Goal: Find specific page/section: Find specific page/section

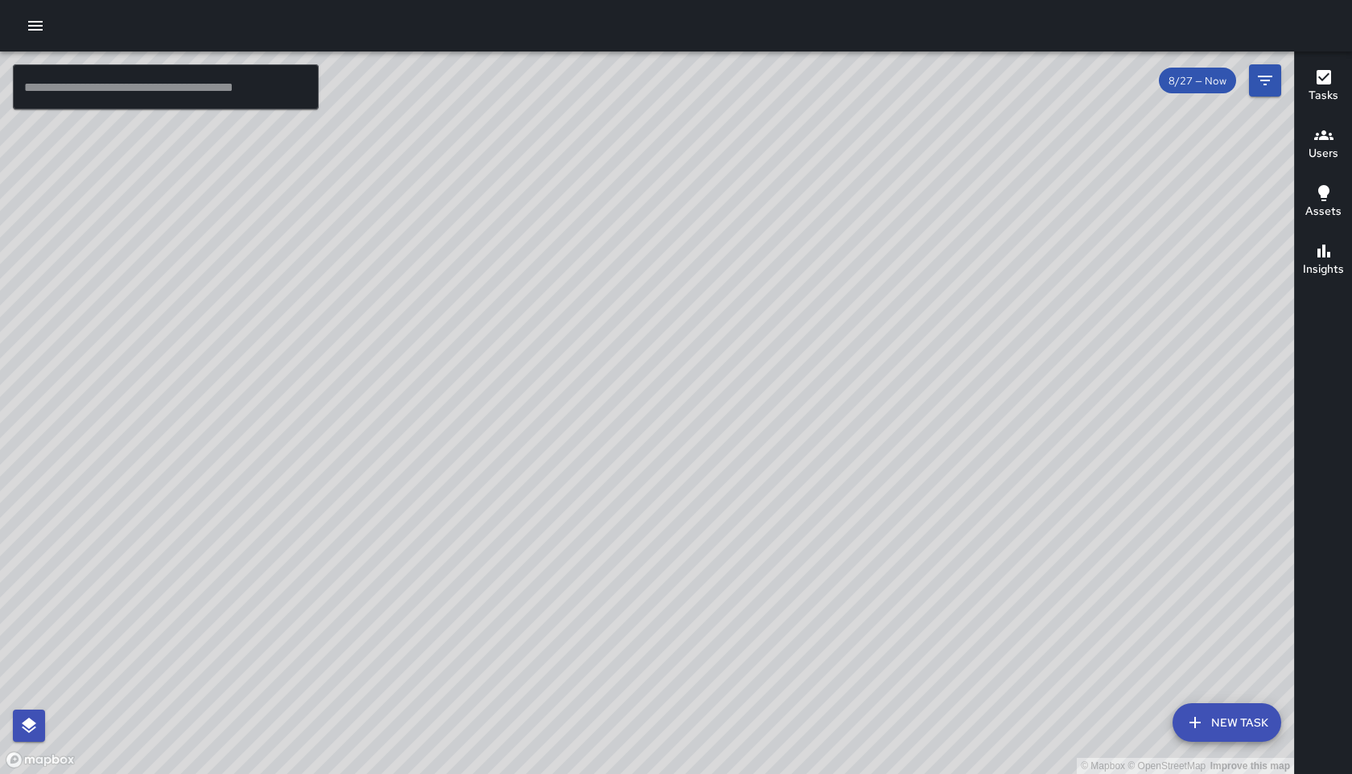
click at [1315, 152] on h6 "Users" at bounding box center [1324, 154] width 30 height 18
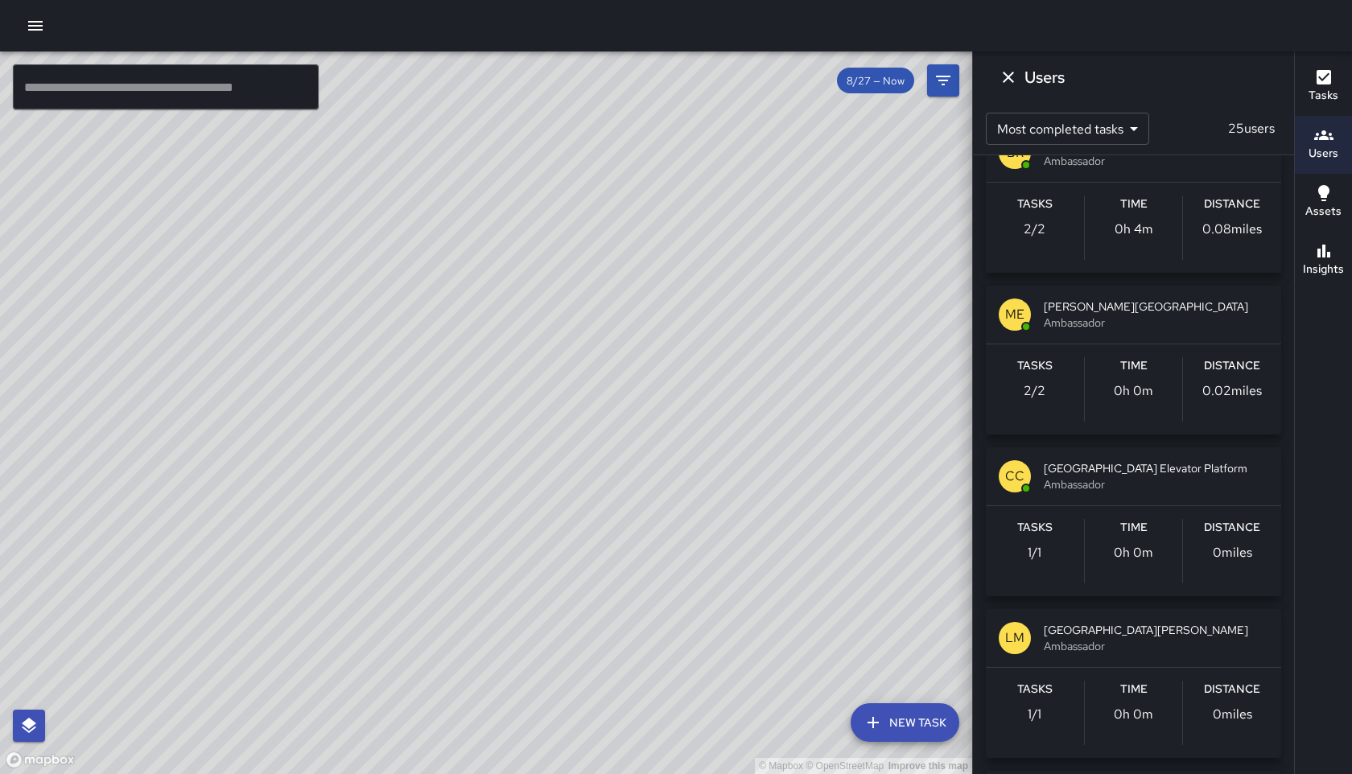
scroll to position [703, 0]
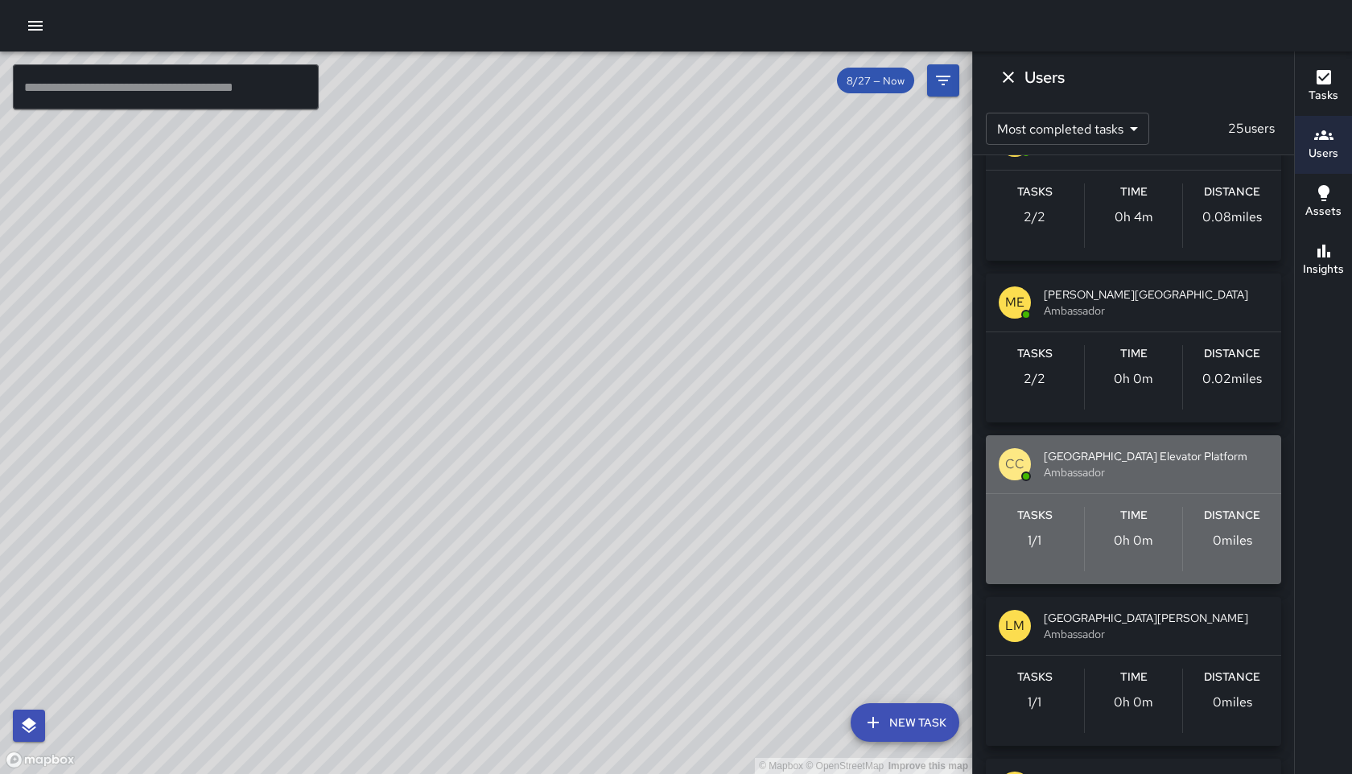
click at [1069, 477] on span "Ambassador" at bounding box center [1156, 472] width 225 height 16
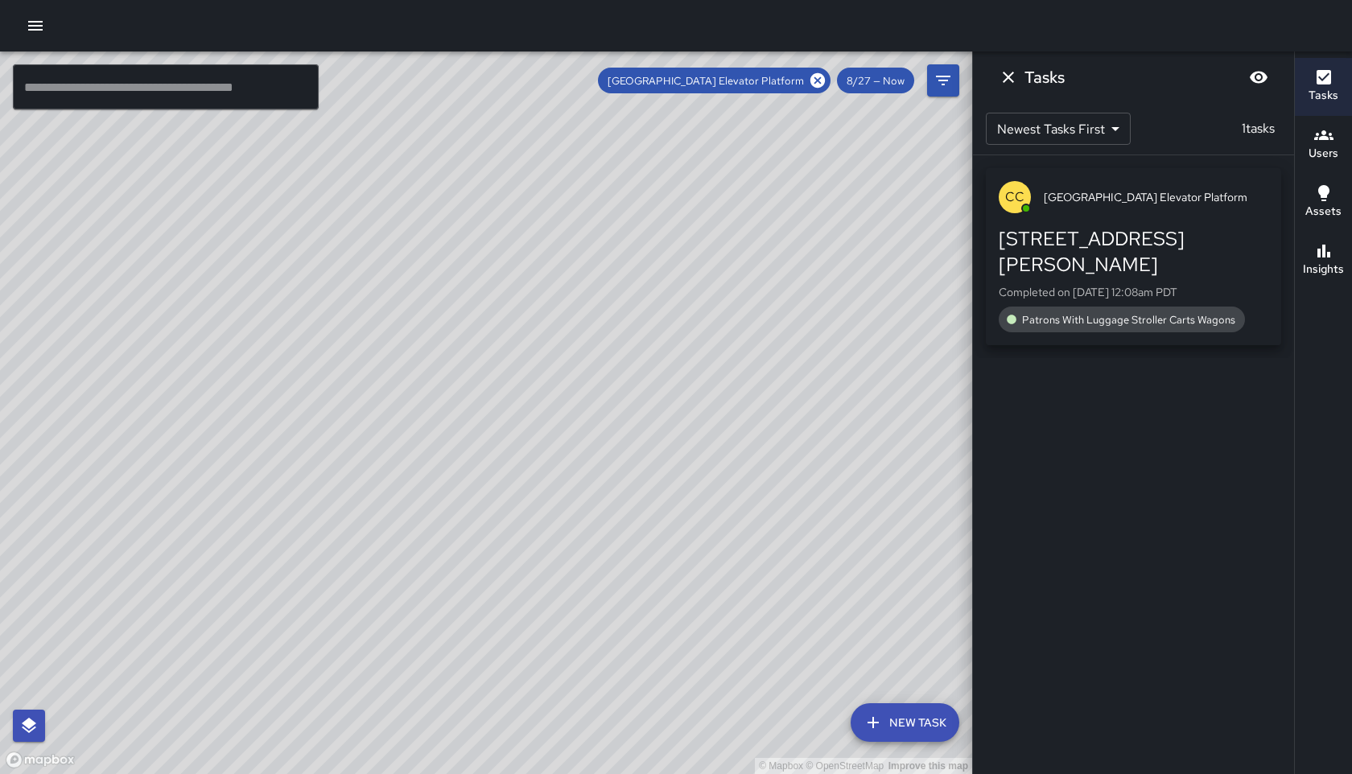
click at [897, 83] on span "8/27 — Now" at bounding box center [875, 81] width 77 height 14
click at [872, 87] on div "8/27 — Now" at bounding box center [875, 81] width 77 height 26
click at [952, 80] on icon "Filters" at bounding box center [943, 80] width 19 height 19
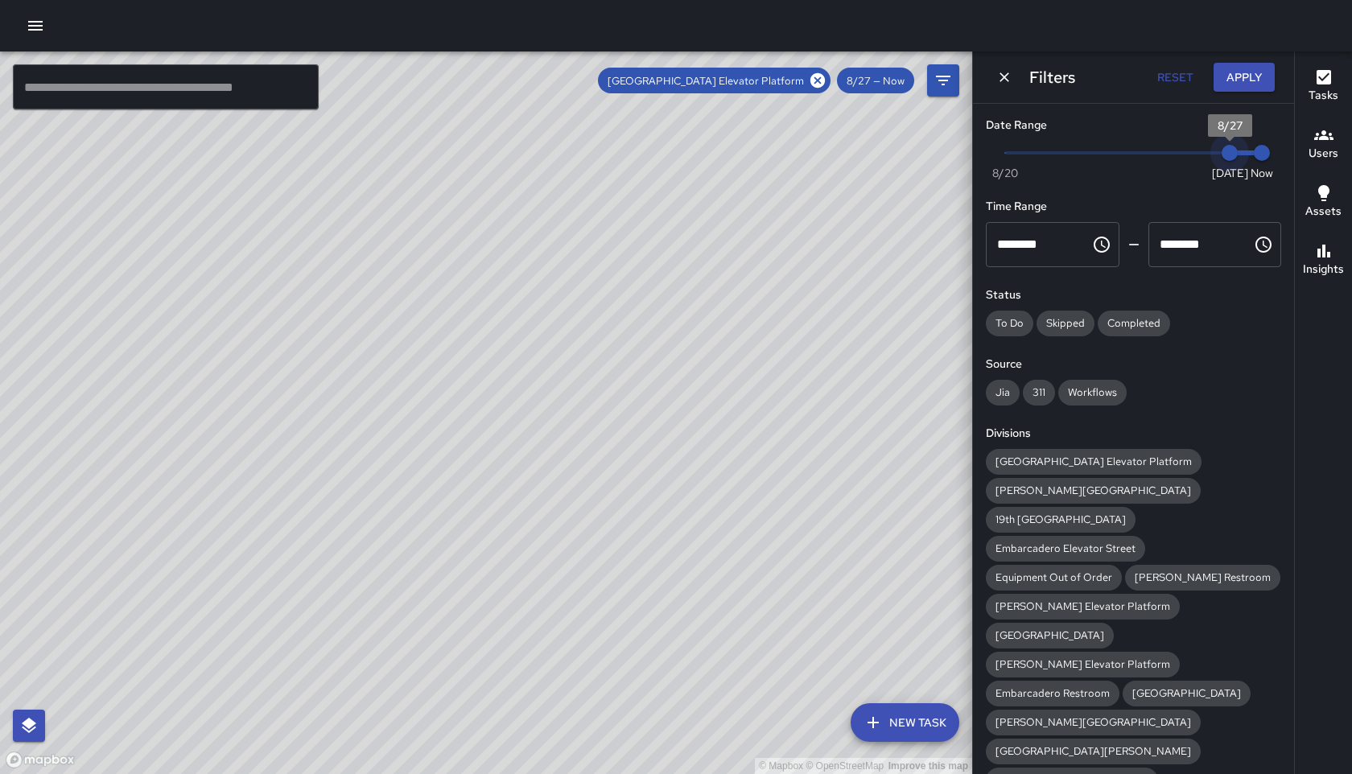
type input "*"
drag, startPoint x: 1231, startPoint y: 156, endPoint x: 1211, endPoint y: 157, distance: 19.3
click at [1206, 157] on span "8/26" at bounding box center [1198, 153] width 16 height 16
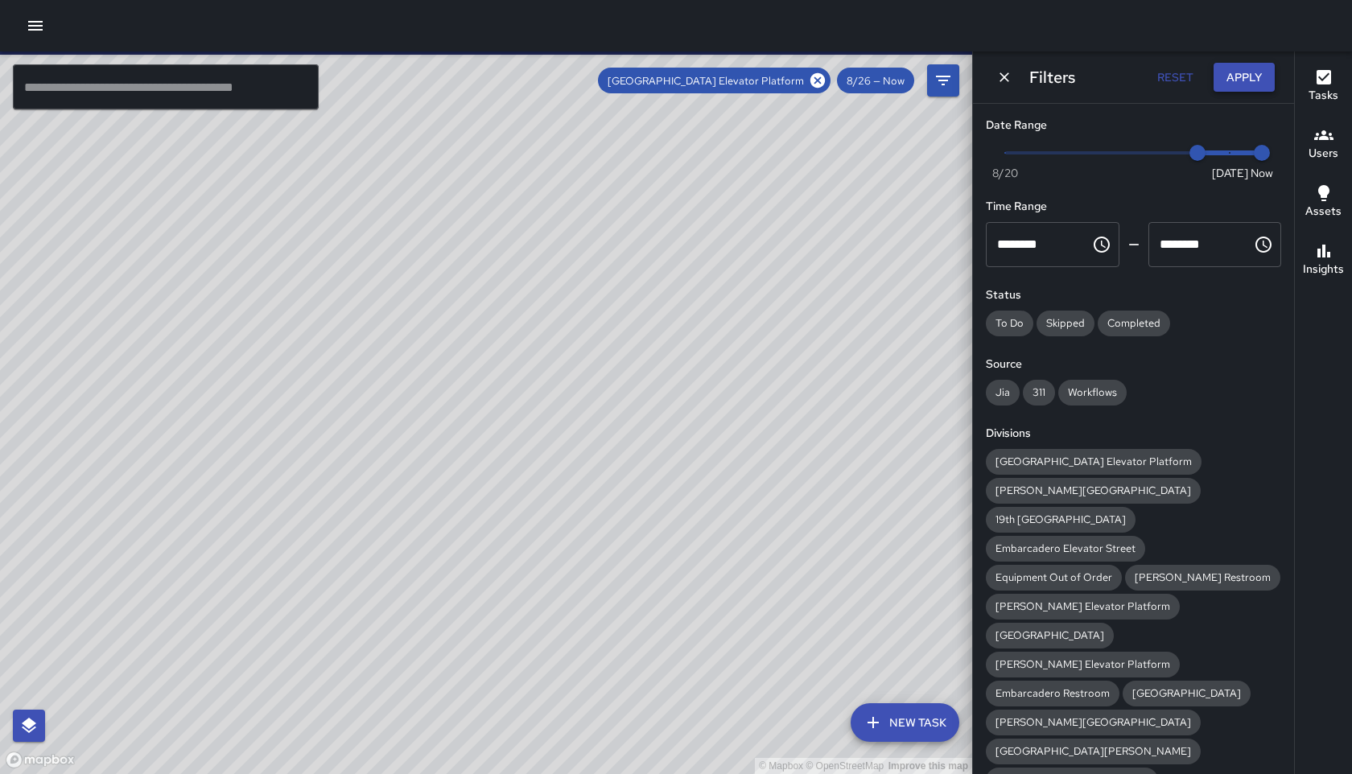
click at [1252, 76] on button "Apply" at bounding box center [1244, 78] width 61 height 30
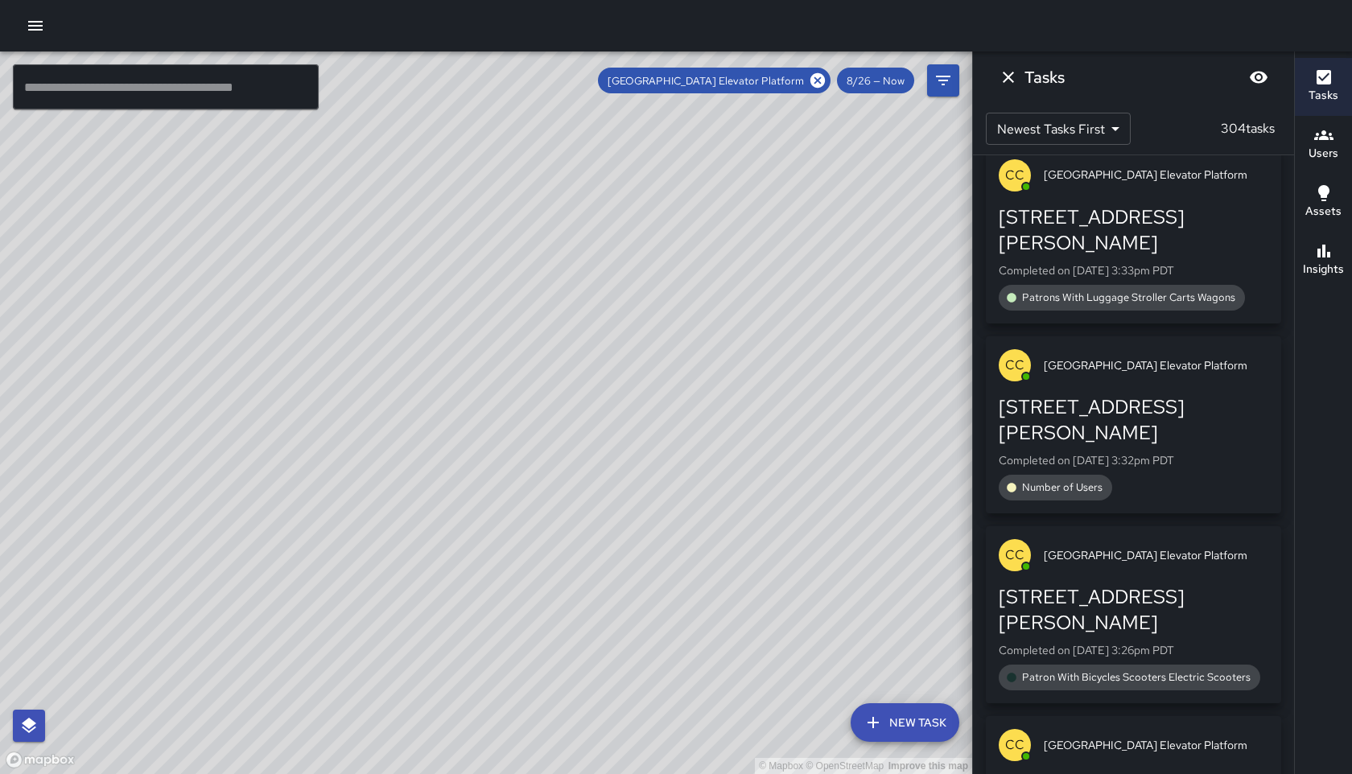
scroll to position [44464, 0]
